Goal: Check status: Check status

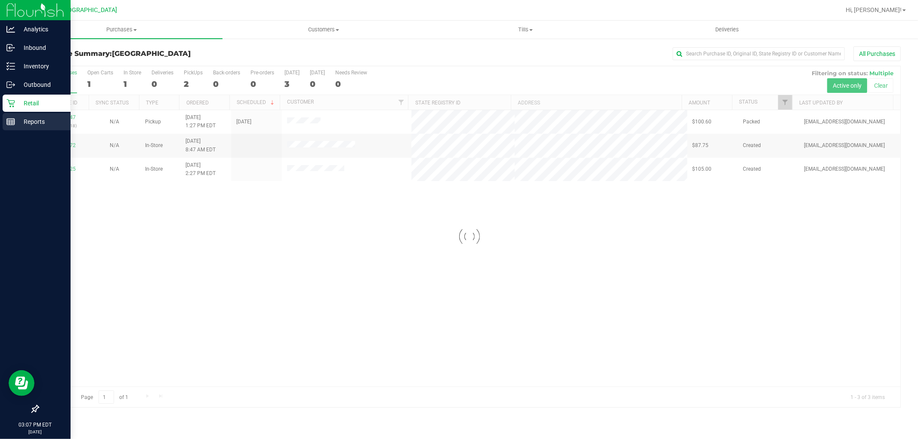
click at [31, 121] on p "Reports" at bounding box center [41, 122] width 52 height 10
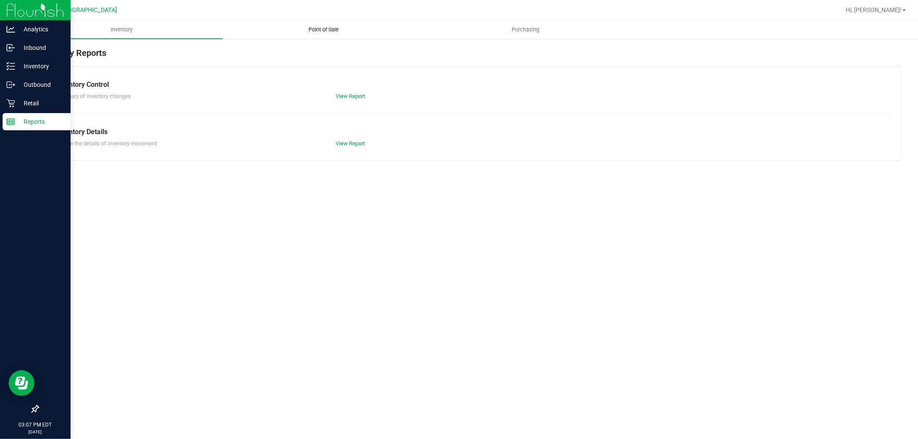
click at [333, 27] on span "Point of Sale" at bounding box center [323, 30] width 53 height 8
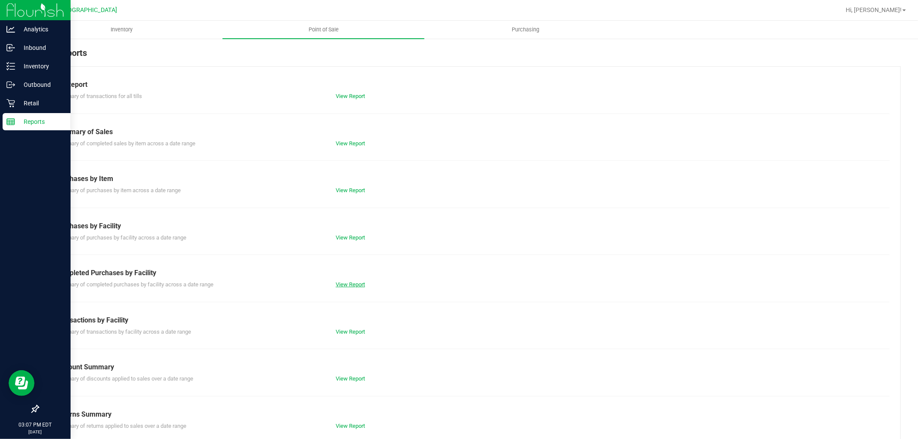
click at [355, 281] on link "View Report" at bounding box center [350, 284] width 29 height 6
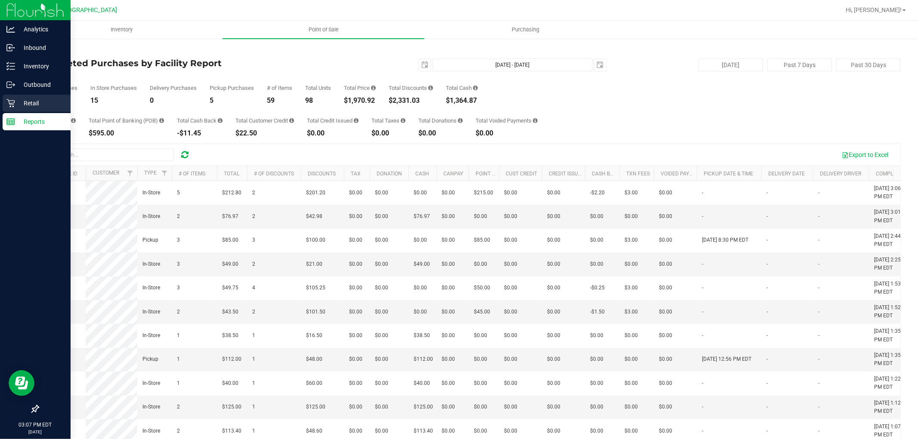
click at [27, 103] on p "Retail" at bounding box center [41, 103] width 52 height 10
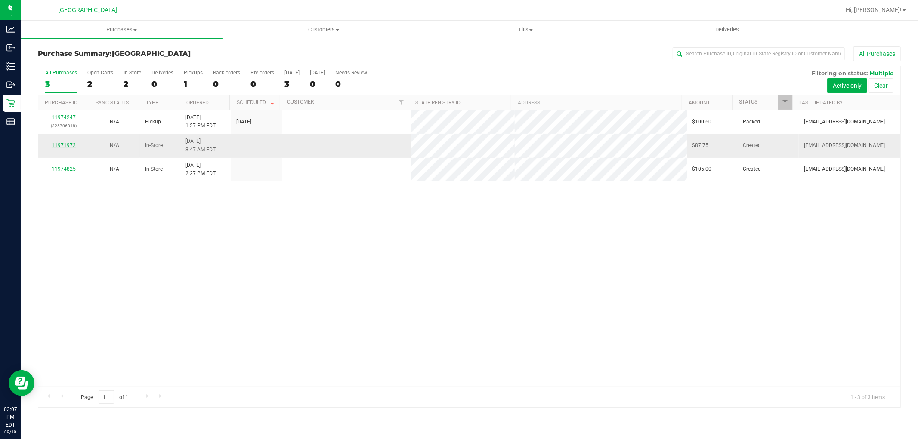
click at [59, 145] on link "11971972" at bounding box center [64, 145] width 24 height 6
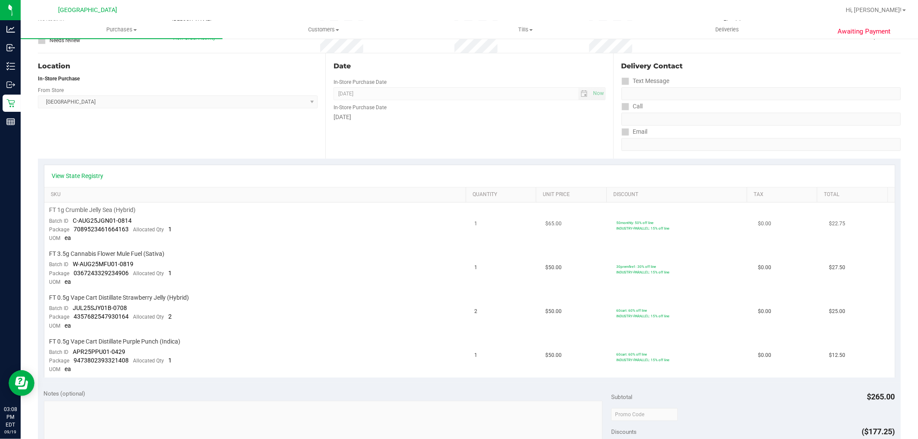
scroll to position [96, 0]
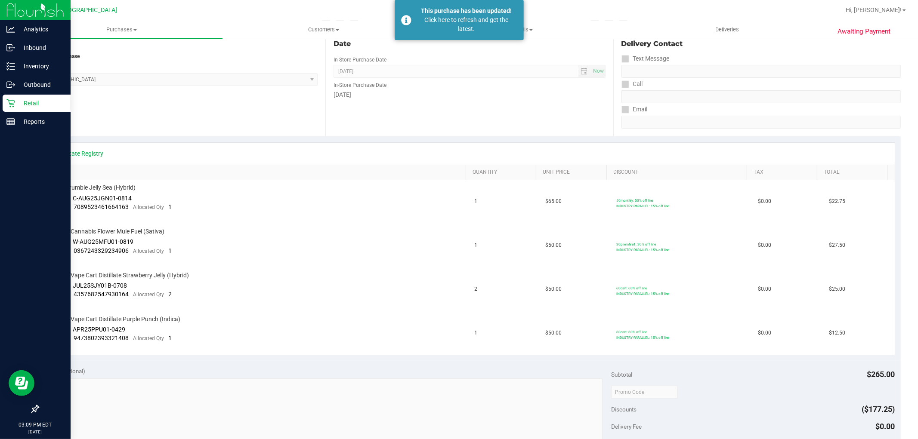
click at [12, 99] on icon at bounding box center [10, 103] width 9 height 9
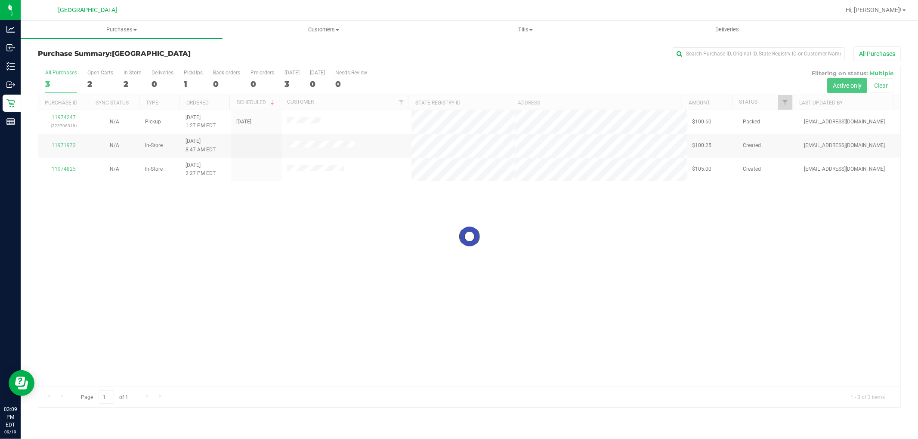
click at [373, 320] on div at bounding box center [469, 236] width 862 height 341
click at [11, 130] on link "Reports" at bounding box center [10, 122] width 21 height 18
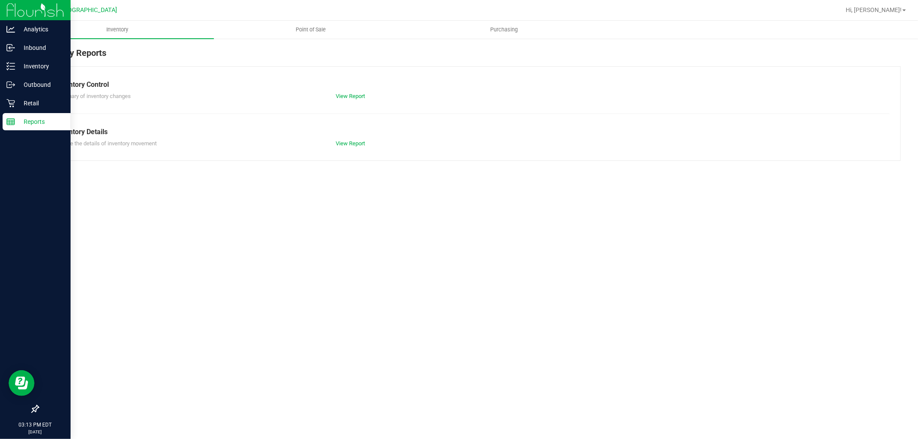
click at [319, 31] on span "Point of Sale" at bounding box center [310, 30] width 53 height 8
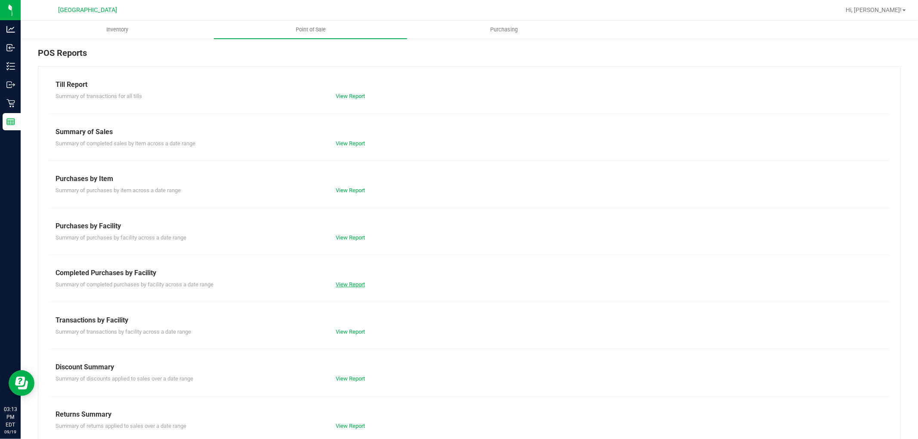
click at [338, 283] on link "View Report" at bounding box center [350, 284] width 29 height 6
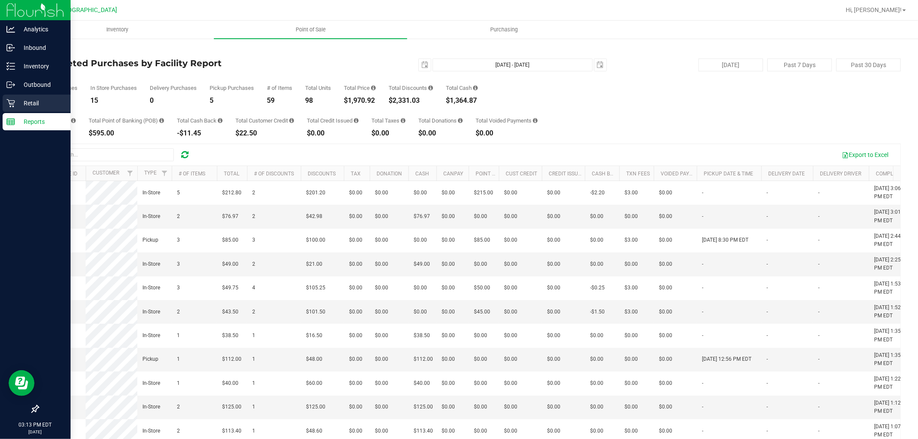
click at [10, 104] on icon at bounding box center [10, 103] width 9 height 9
